Goal: Information Seeking & Learning: Learn about a topic

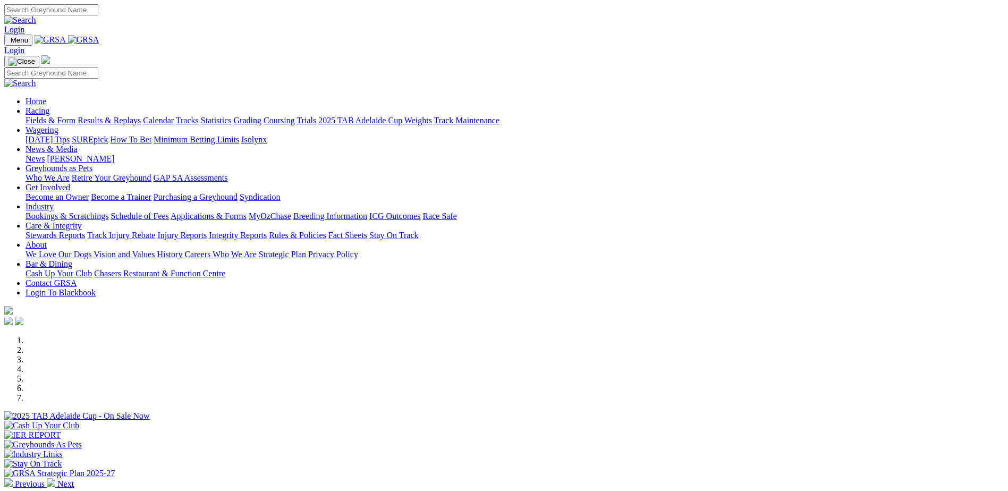
click at [47, 480] on link "Previous" at bounding box center [25, 484] width 43 height 9
click at [75, 116] on link "Fields & Form" at bounding box center [51, 120] width 50 height 9
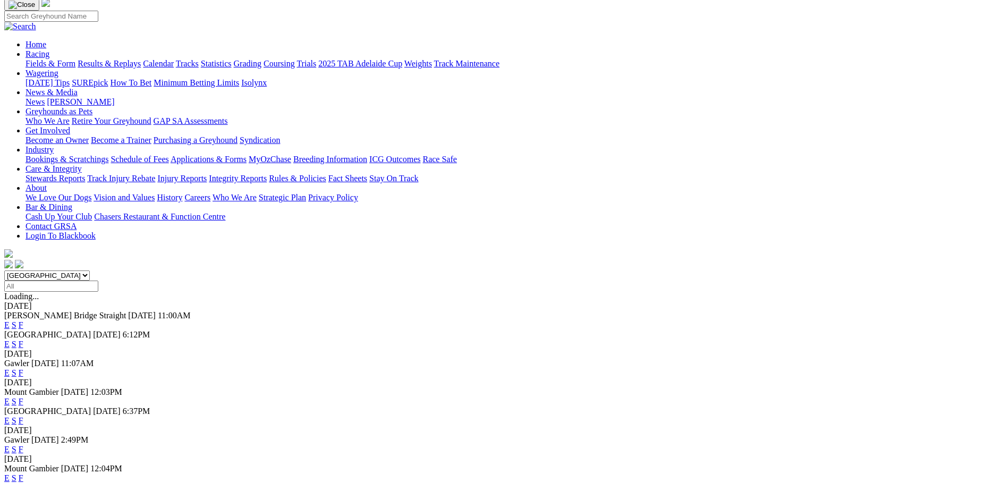
scroll to position [106, 0]
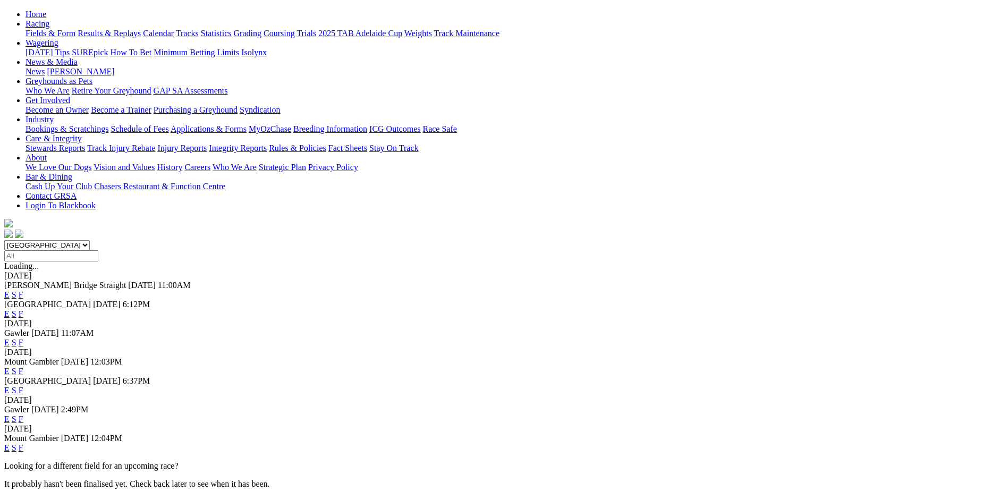
click at [23, 386] on link "F" at bounding box center [21, 390] width 5 height 9
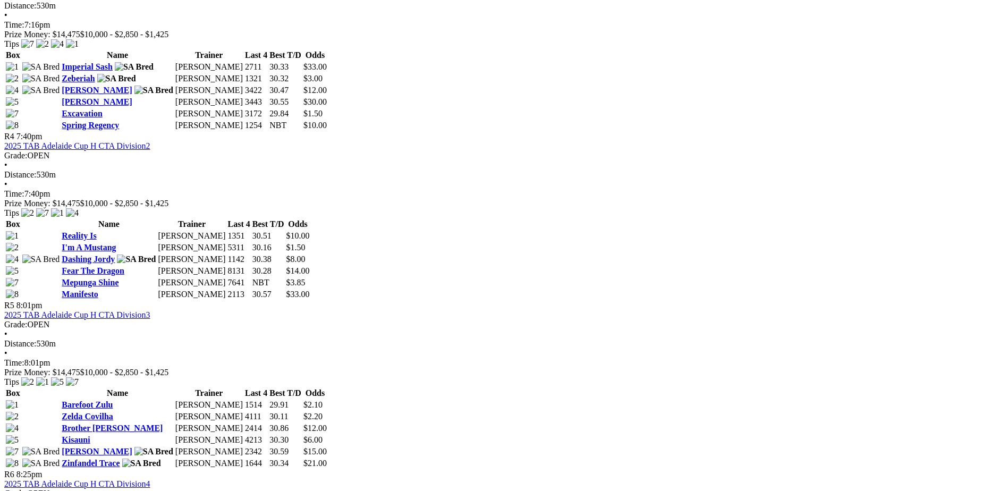
scroll to position [957, 0]
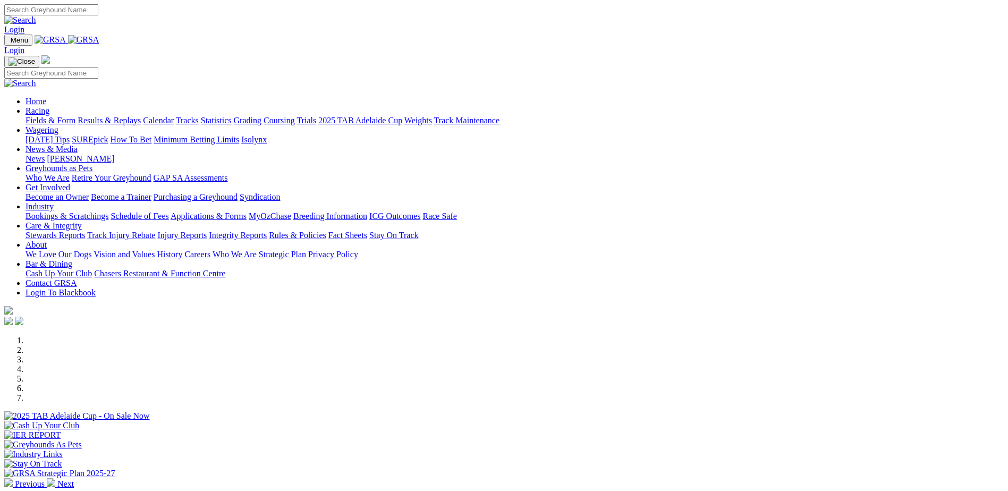
click at [13, 478] on img at bounding box center [8, 482] width 9 height 9
